Goal: Task Accomplishment & Management: Complete application form

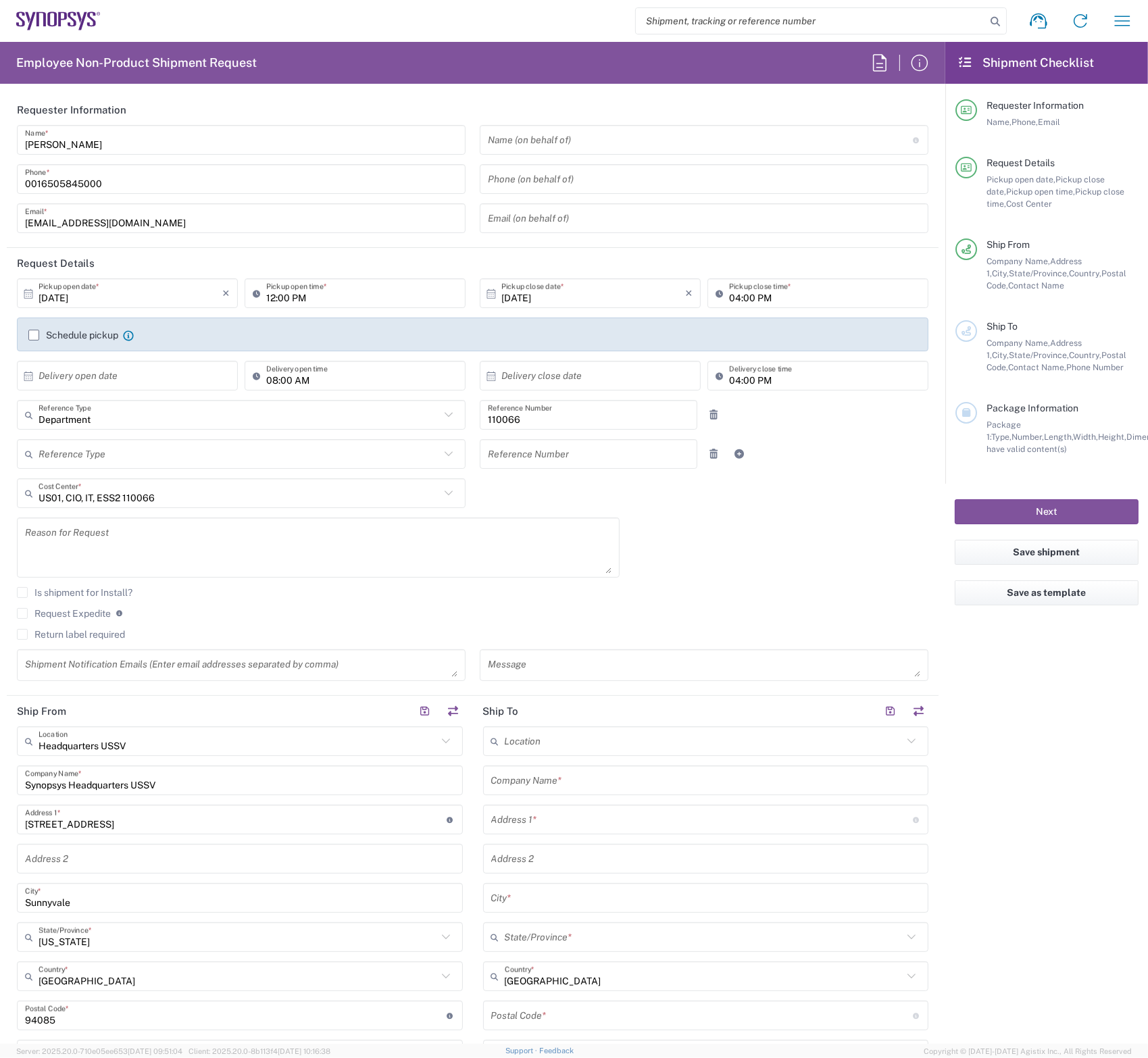
click at [792, 102] on header "Requester Information" at bounding box center [472, 109] width 931 height 30
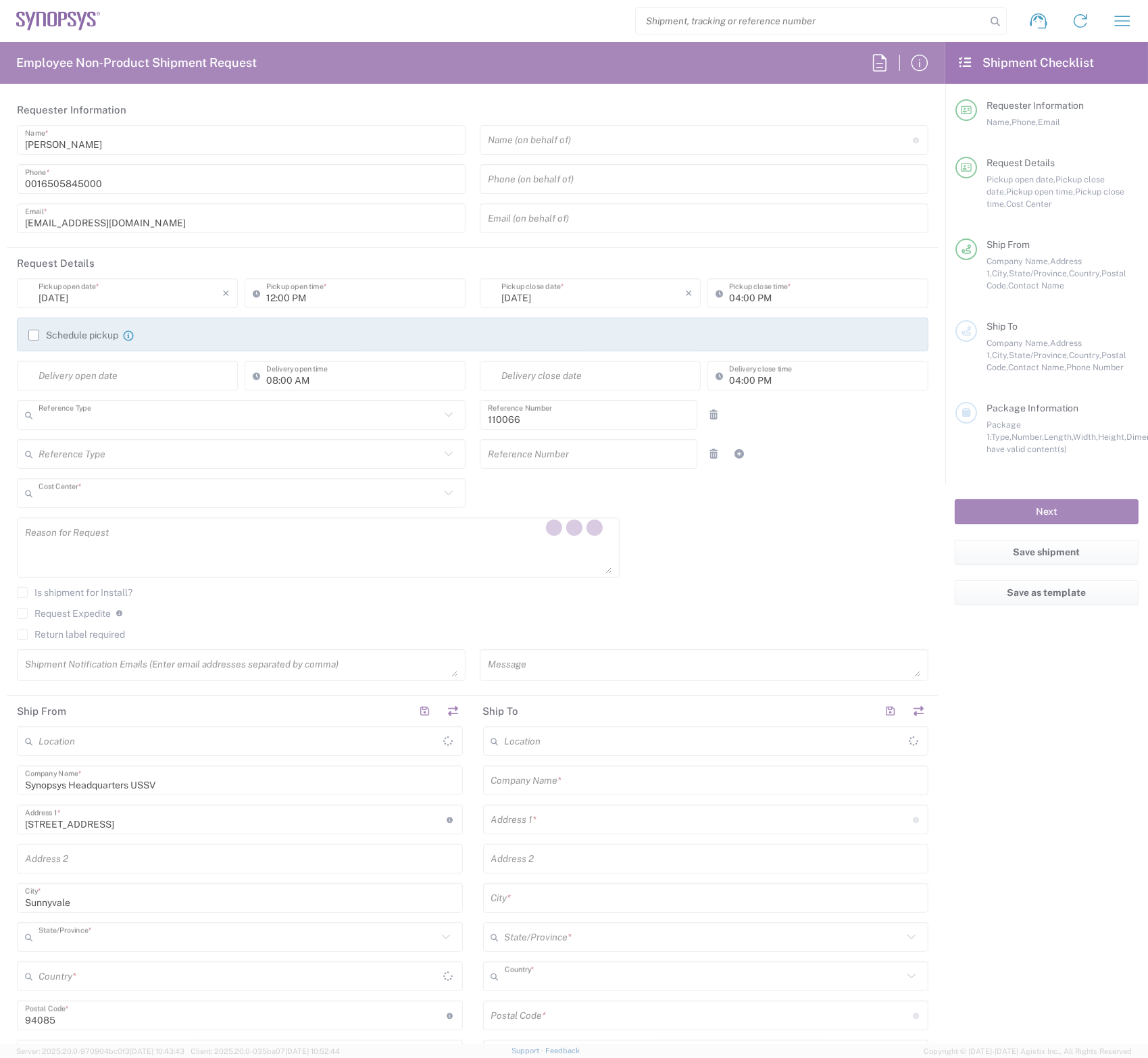
type input "Department"
type input "US01, CIO, IT, ESS2 110066"
type input "[US_STATE]"
type input "[GEOGRAPHIC_DATA]"
type input "Delivered at Place"
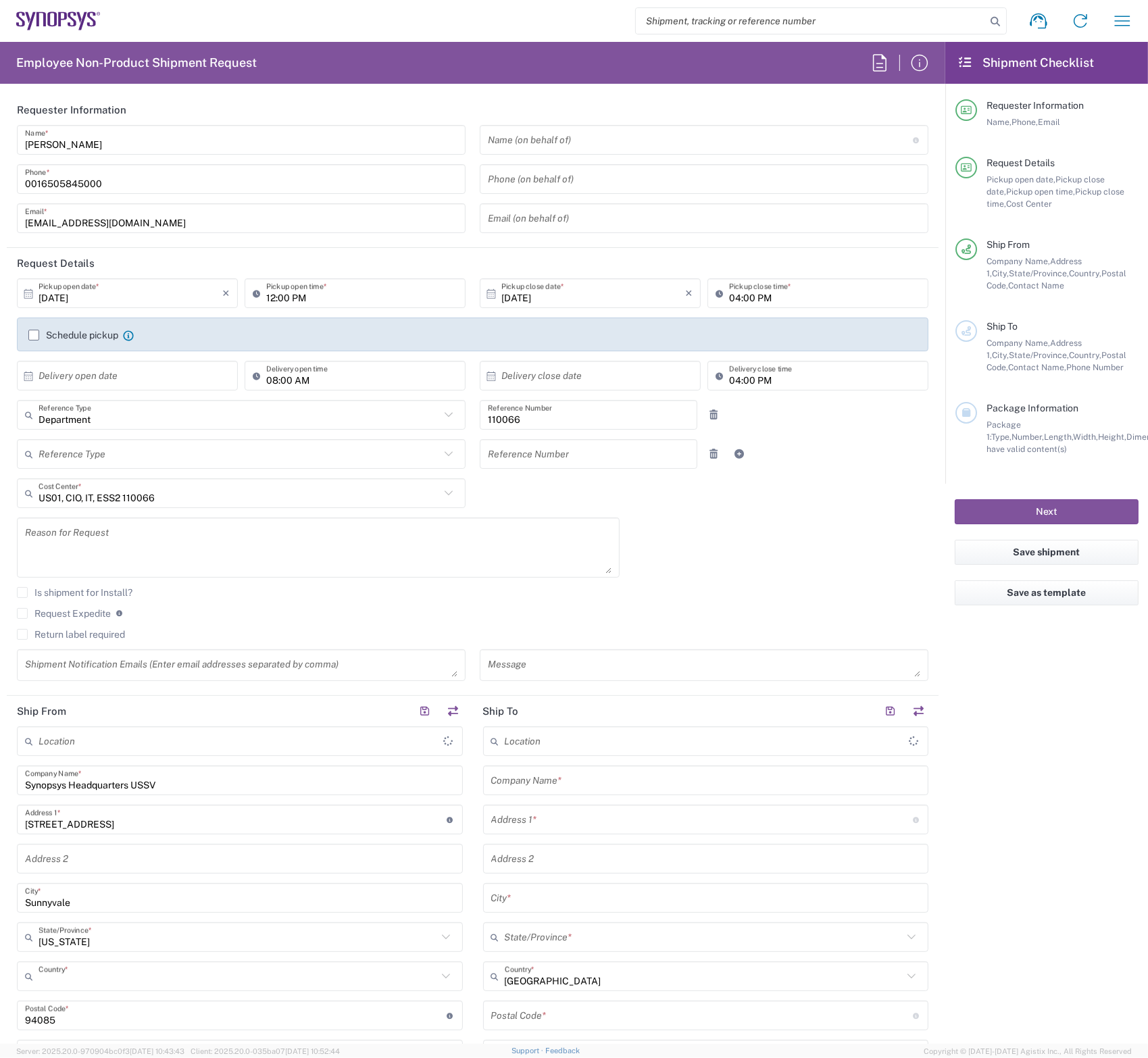
type input "[GEOGRAPHIC_DATA]"
type input "Headquarters USSV"
click at [850, 587] on agx-checkbox-control "Is shipment for Install?" at bounding box center [472, 593] width 911 height 11
click at [292, 292] on input "12:00 PM" at bounding box center [361, 294] width 191 height 24
drag, startPoint x: 319, startPoint y: 297, endPoint x: 248, endPoint y: 296, distance: 71.0
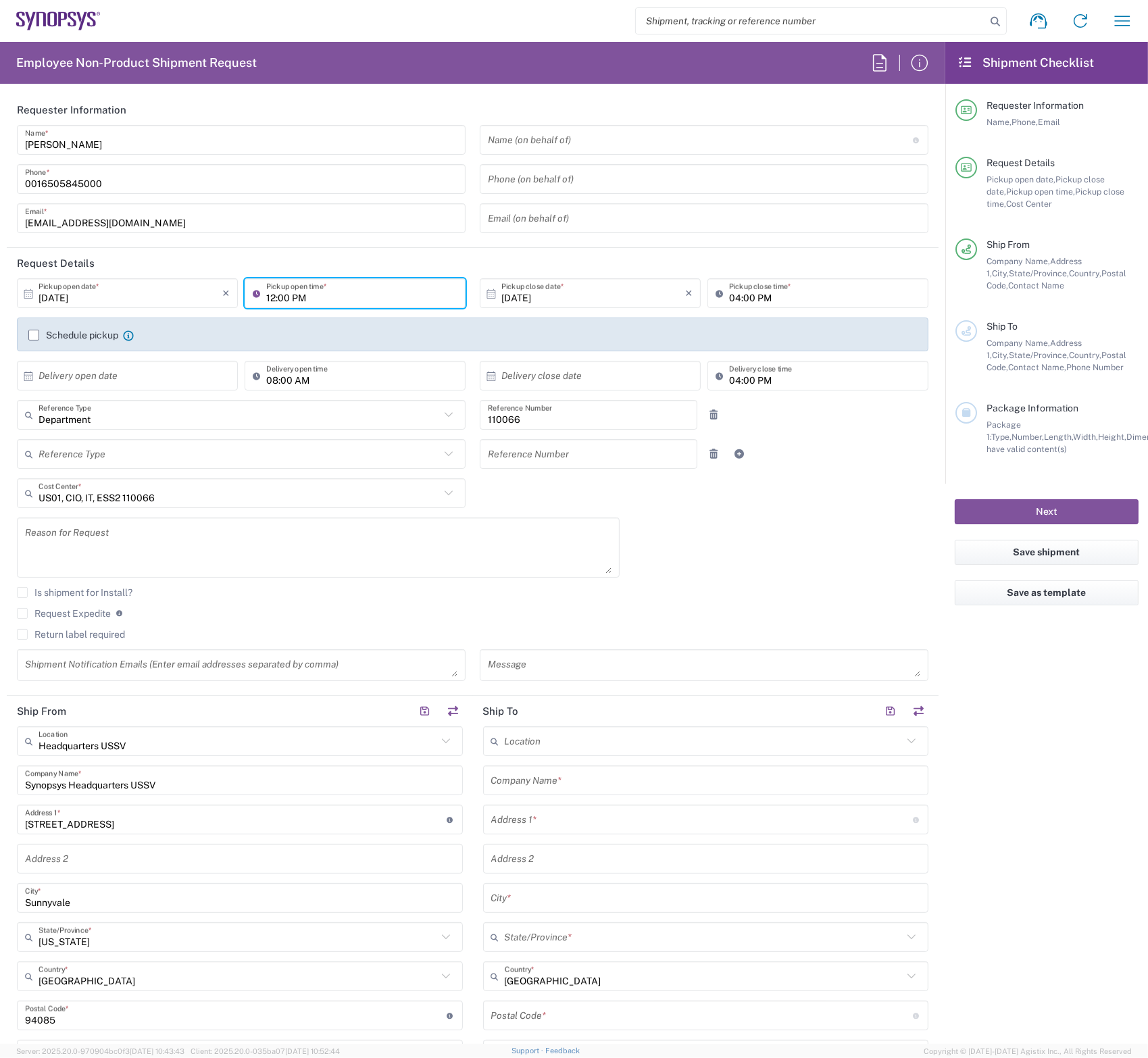
click at [248, 296] on div "12:00 PM Pickup open time *" at bounding box center [356, 293] width 221 height 30
type input "1"
type input "1pm"
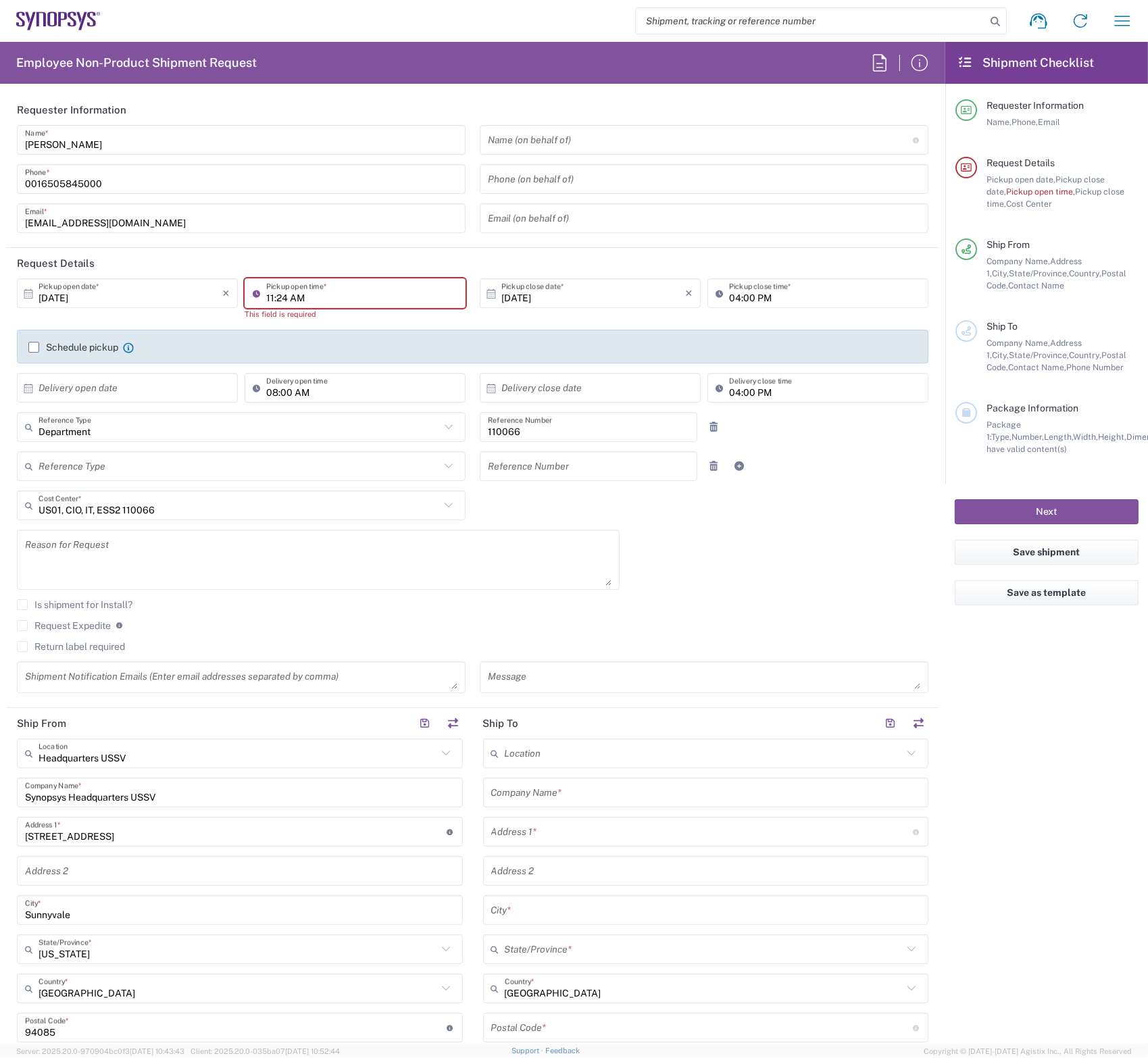
click at [340, 294] on input "11:24 AM" at bounding box center [361, 294] width 191 height 24
click at [269, 299] on input "11:24 AM" at bounding box center [361, 294] width 191 height 24
type input "01:24 PM"
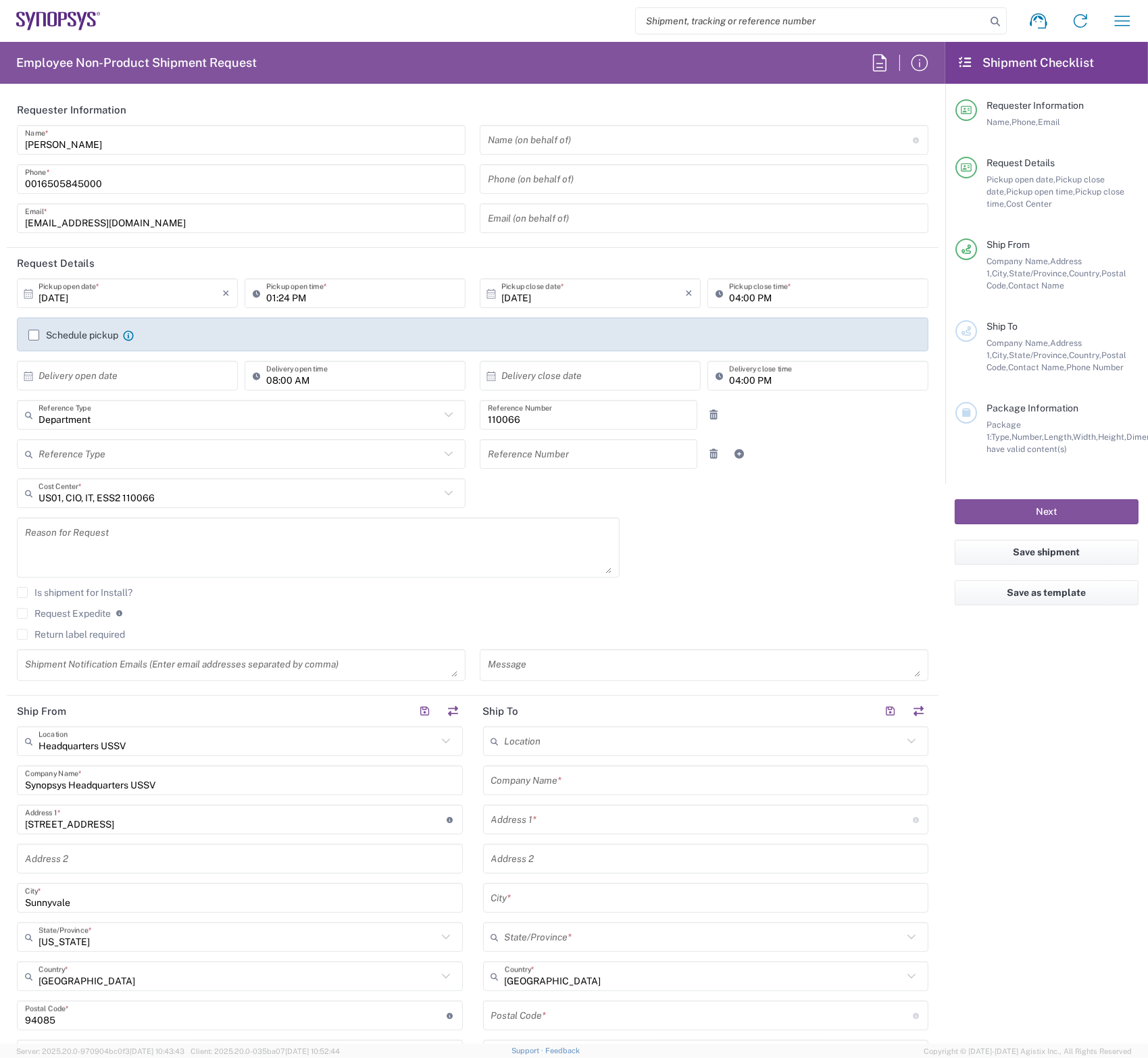
click at [464, 316] on div "[DATE] × Pickup open date * Cancel Apply 01:24 PM Pickup open time *" at bounding box center [241, 297] width 462 height 39
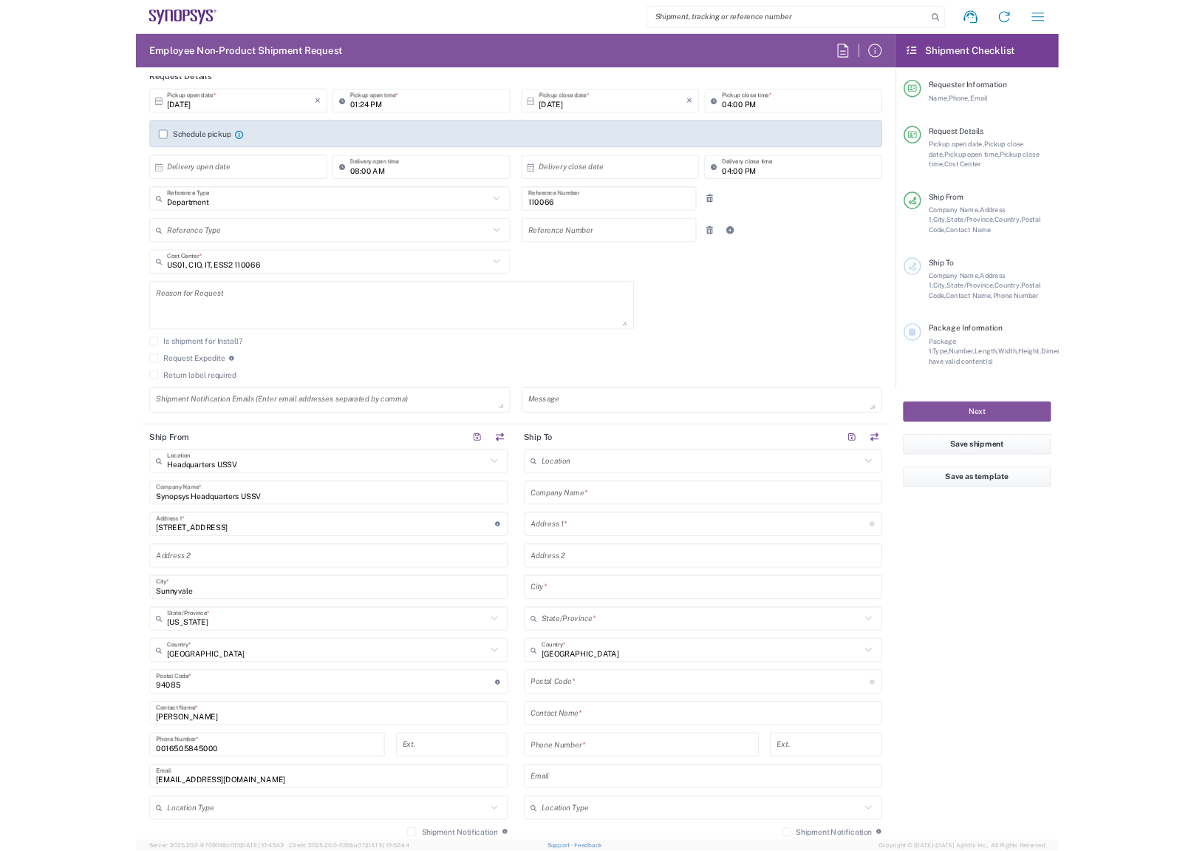
scroll to position [296, 0]
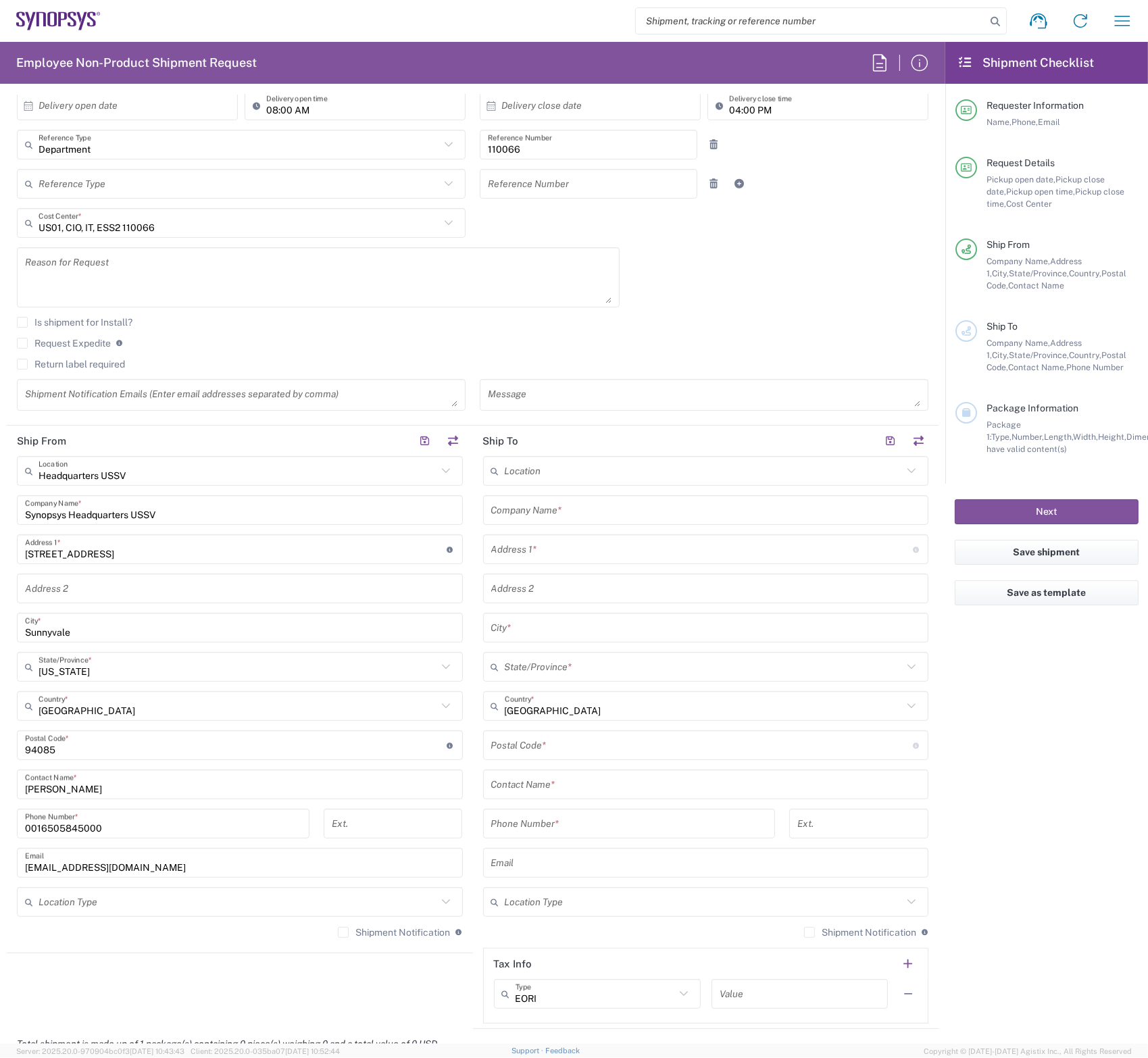
click at [543, 504] on input "text" at bounding box center [706, 510] width 430 height 24
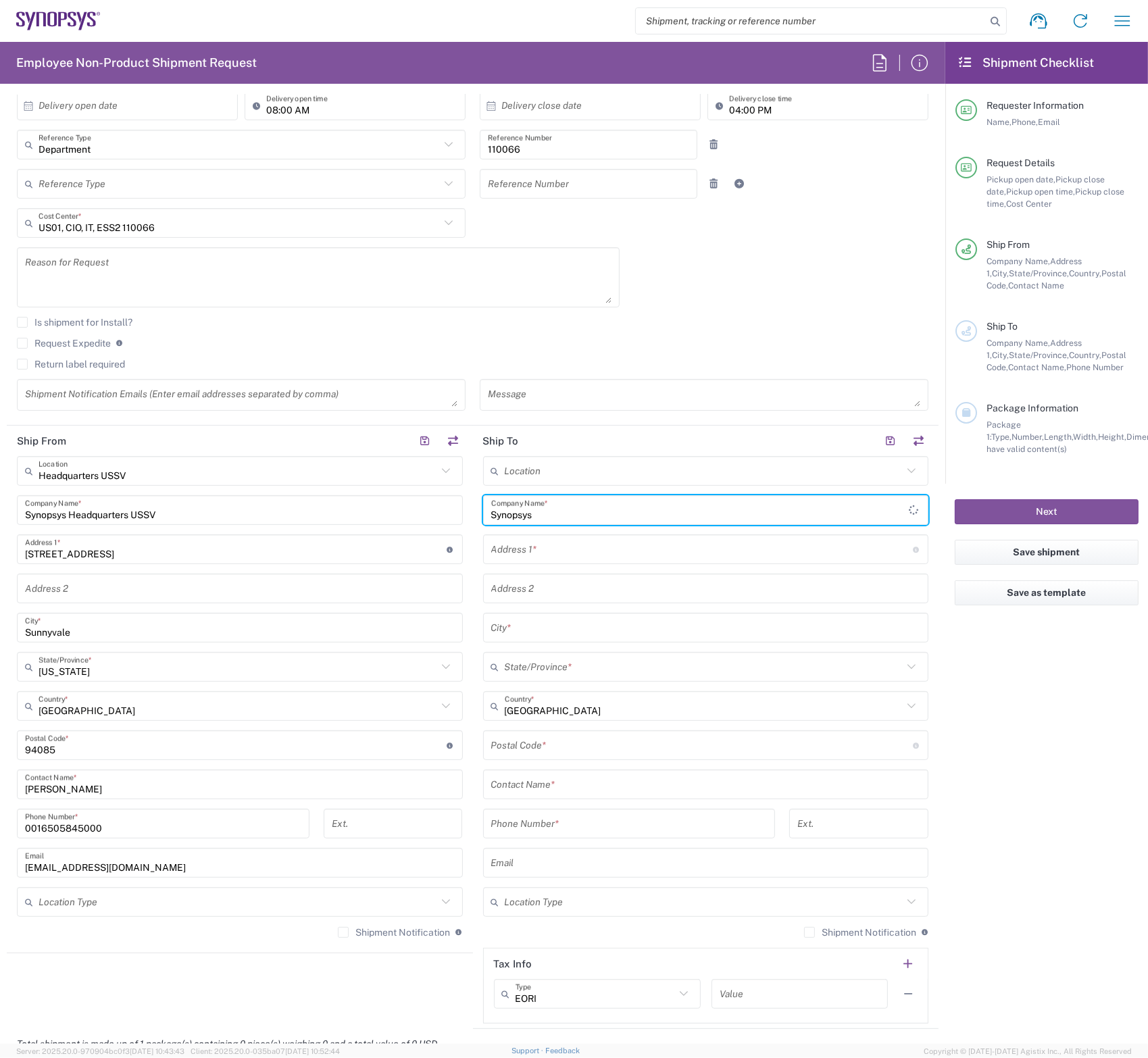
type input "Synopsys"
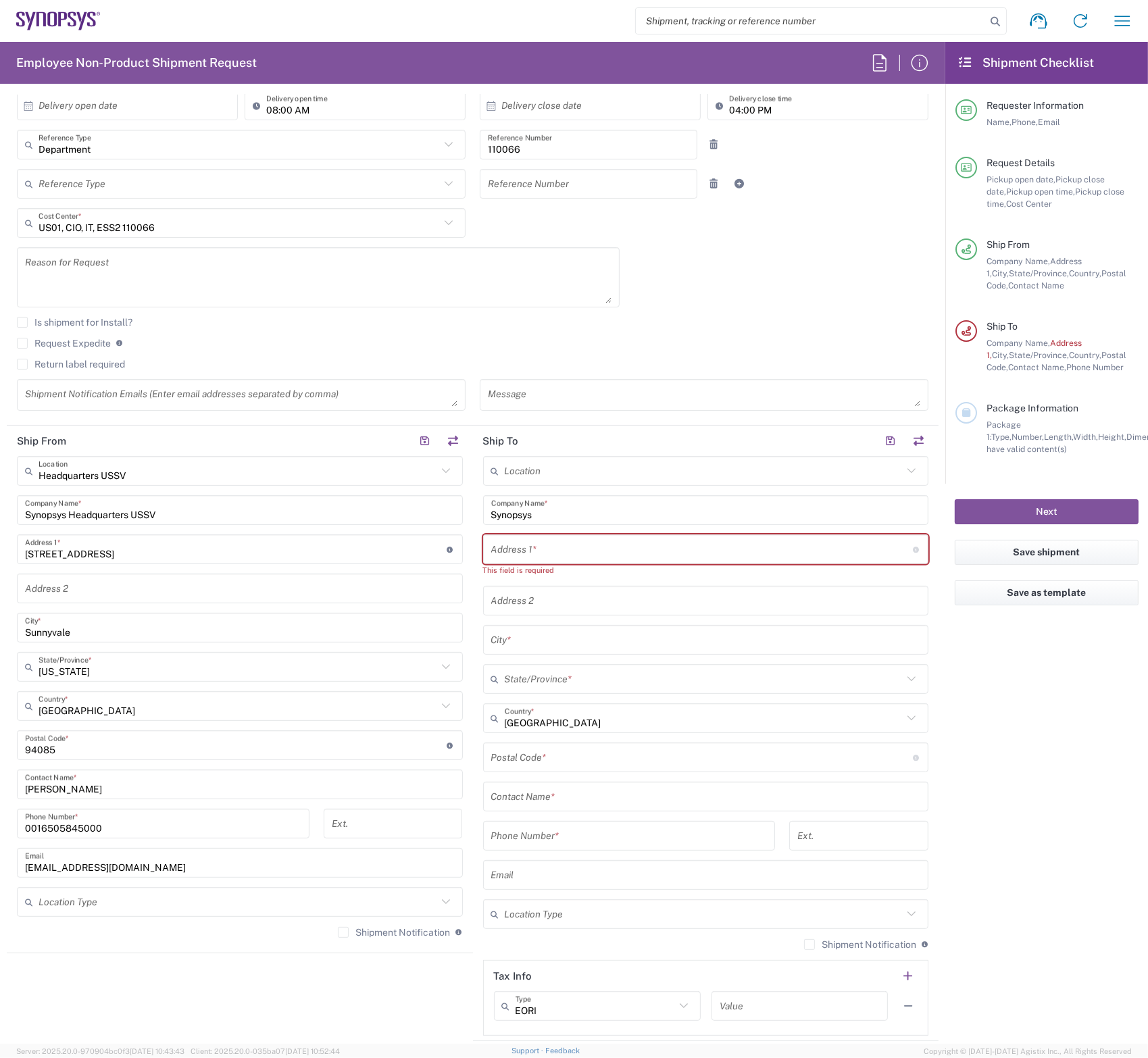
click at [612, 552] on input "text" at bounding box center [701, 550] width 421 height 24
click at [473, 265] on textarea at bounding box center [317, 277] width 586 height 52
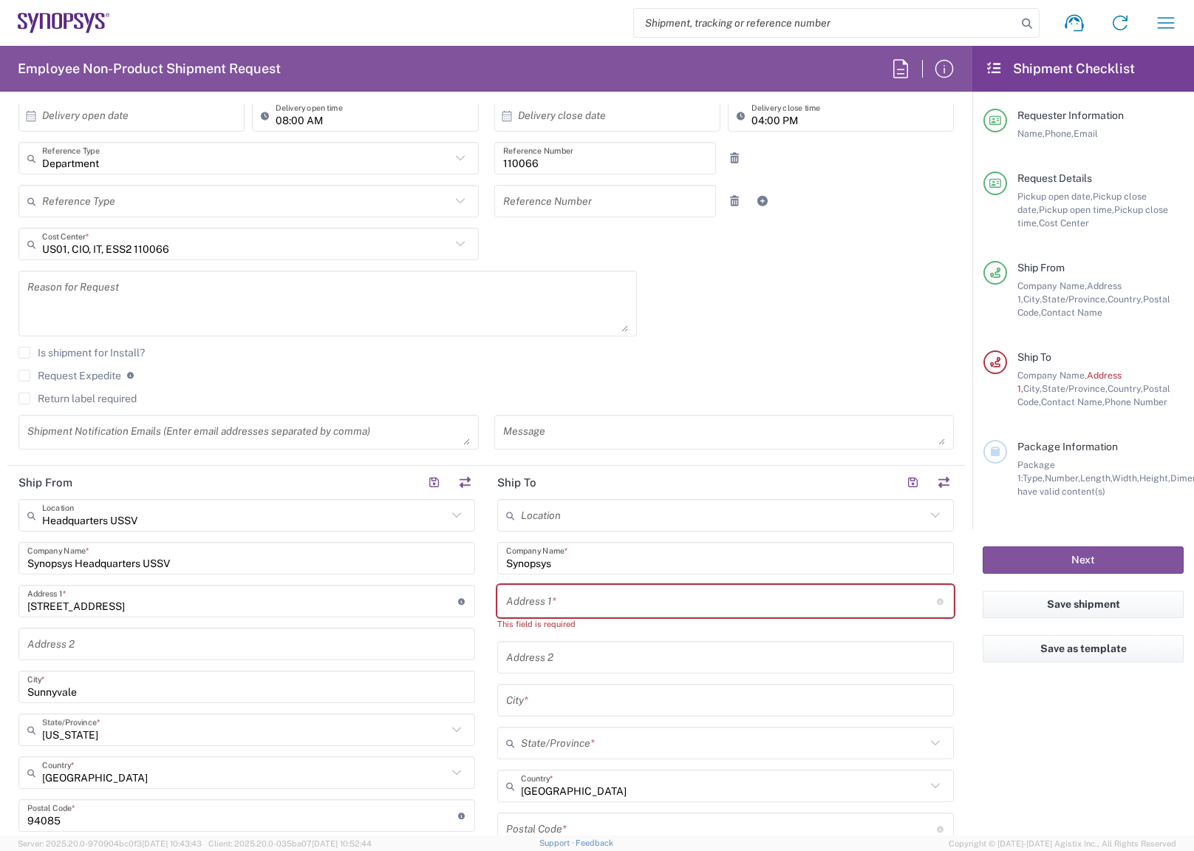
click at [477, 370] on agx-checkbox-control "Request Expedite If expedite is checked you will be unable to rate and book thi…" at bounding box center [486, 375] width 936 height 13
